Goal: Task Accomplishment & Management: Manage account settings

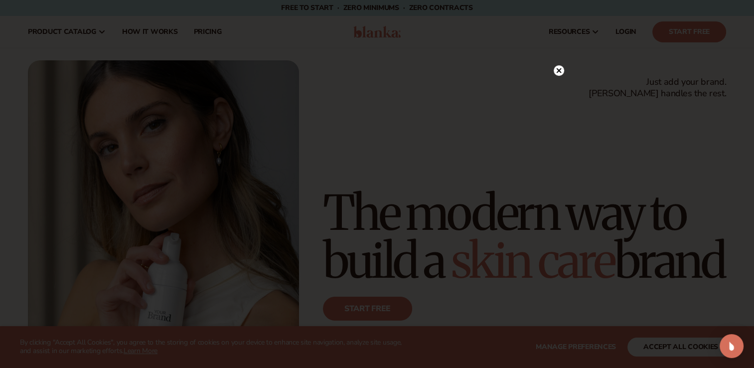
click at [560, 74] on circle at bounding box center [559, 70] width 10 height 10
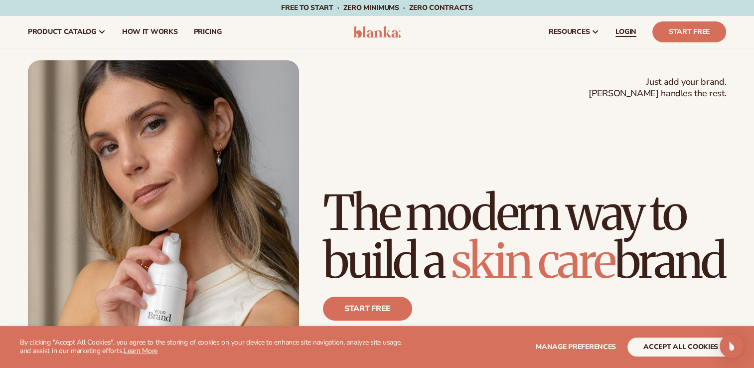
click at [625, 36] on span "LOGIN" at bounding box center [626, 32] width 21 height 8
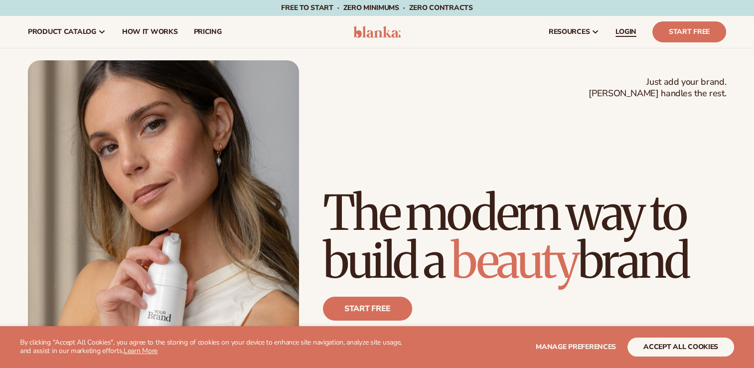
click at [627, 38] on link "LOGIN" at bounding box center [626, 32] width 37 height 32
click at [630, 33] on span "LOGIN" at bounding box center [626, 32] width 21 height 8
